Goal: Transaction & Acquisition: Obtain resource

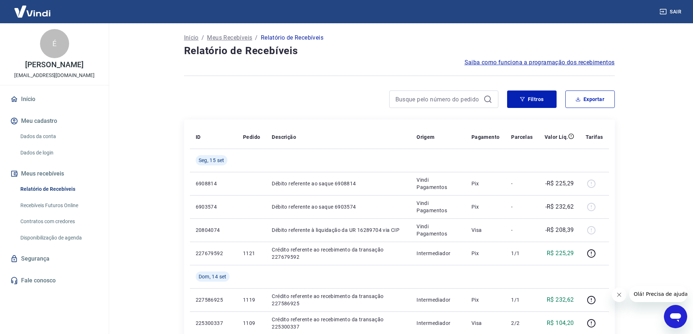
click at [536, 99] on button "Filtros" at bounding box center [531, 99] width 49 height 17
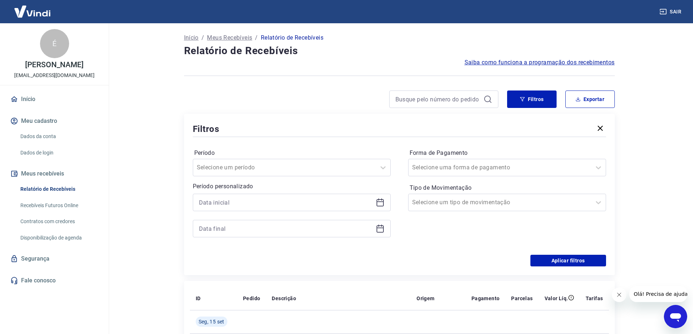
click at [382, 202] on icon at bounding box center [380, 202] width 7 height 1
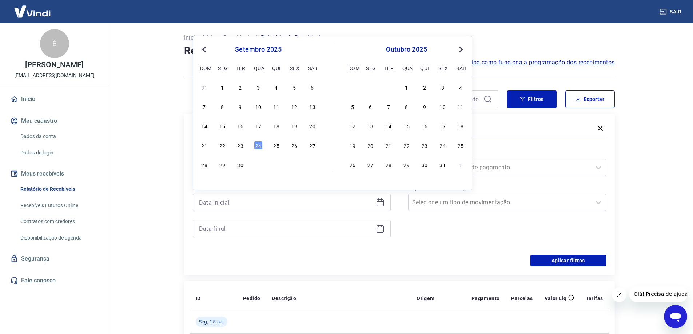
click at [205, 47] on span "Previous Month" at bounding box center [205, 49] width 0 height 8
click at [241, 88] on div "1" at bounding box center [240, 87] width 9 height 9
type input "01/07/2025"
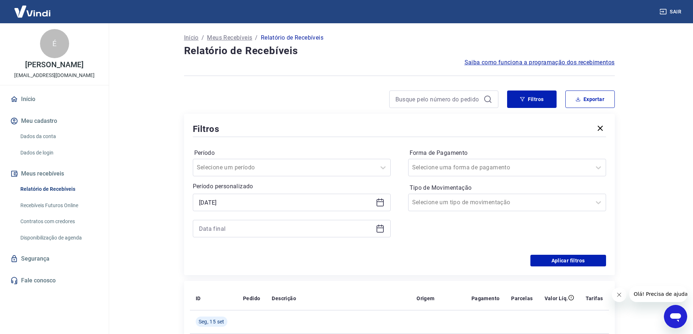
click at [382, 231] on icon at bounding box center [380, 229] width 9 height 9
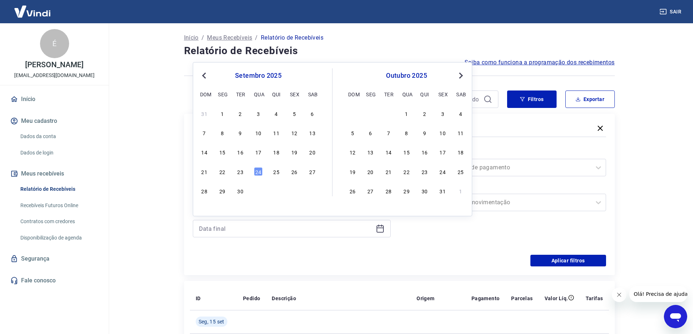
click at [203, 80] on div "setembro 2025 dom seg ter qua qui sex sab" at bounding box center [258, 83] width 119 height 31
click at [205, 77] on span "Previous Month" at bounding box center [205, 75] width 0 height 8
click at [278, 195] on div "31" at bounding box center [276, 191] width 9 height 9
type input "31/07/2025"
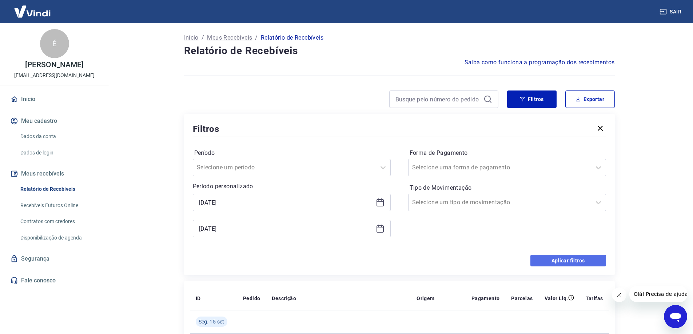
click at [593, 261] on button "Aplicar filtros" at bounding box center [569, 261] width 76 height 12
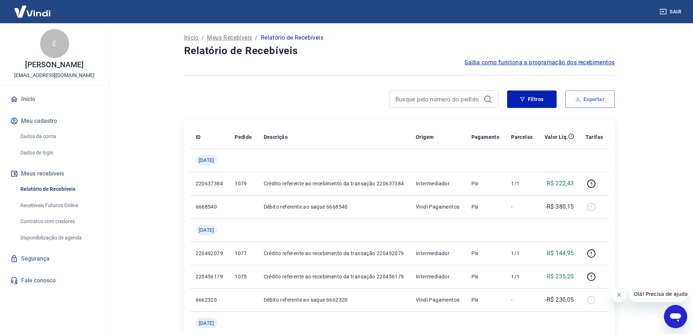
click at [601, 101] on button "Exportar" at bounding box center [589, 99] width 49 height 17
type input "01/07/2025"
type input "31/07/2025"
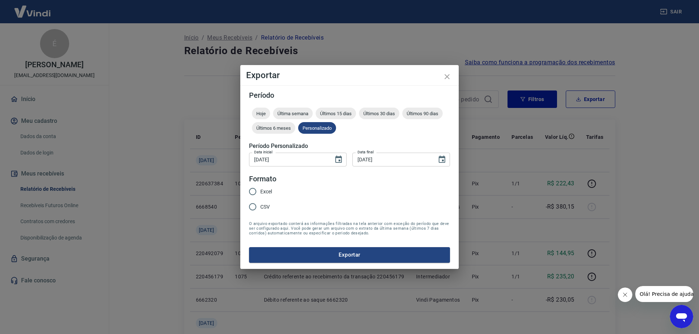
click at [253, 191] on input "Excel" at bounding box center [252, 191] width 15 height 15
radio input "true"
click at [342, 253] on button "Exportar" at bounding box center [349, 254] width 201 height 15
